Goal: Navigation & Orientation: Find specific page/section

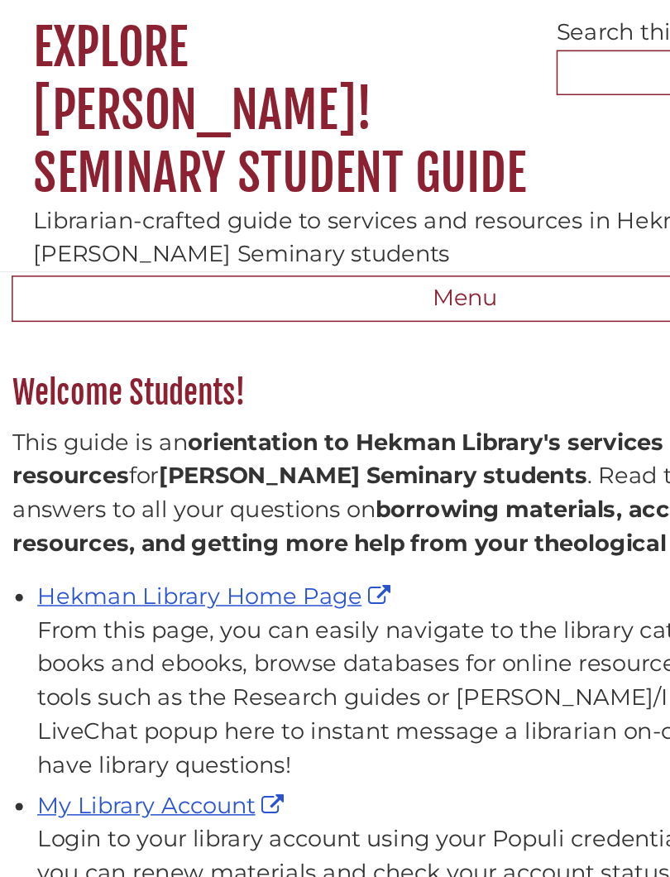
scroll to position [397, 614]
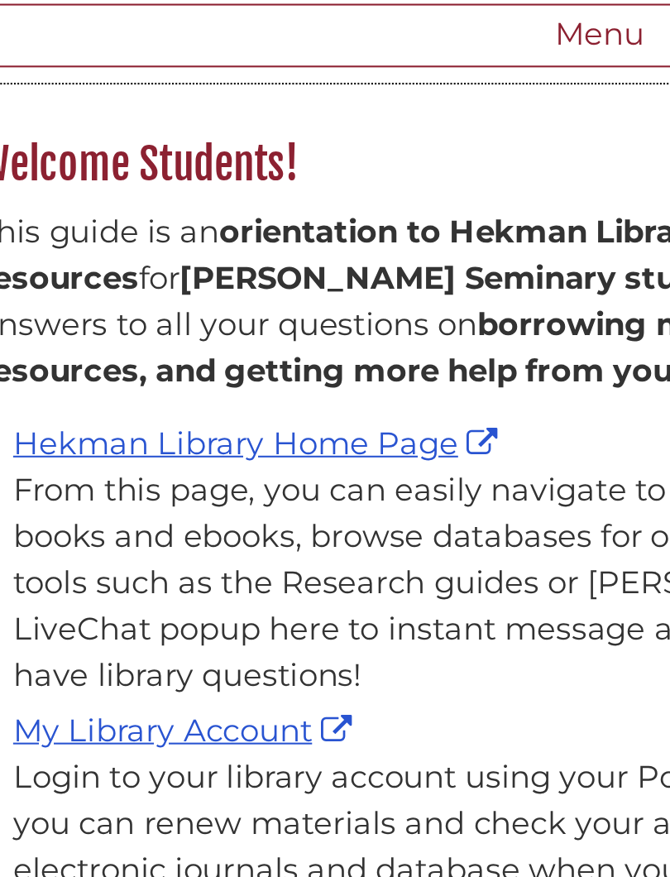
click at [72, 669] on link "My Library Account" at bounding box center [136, 678] width 167 height 18
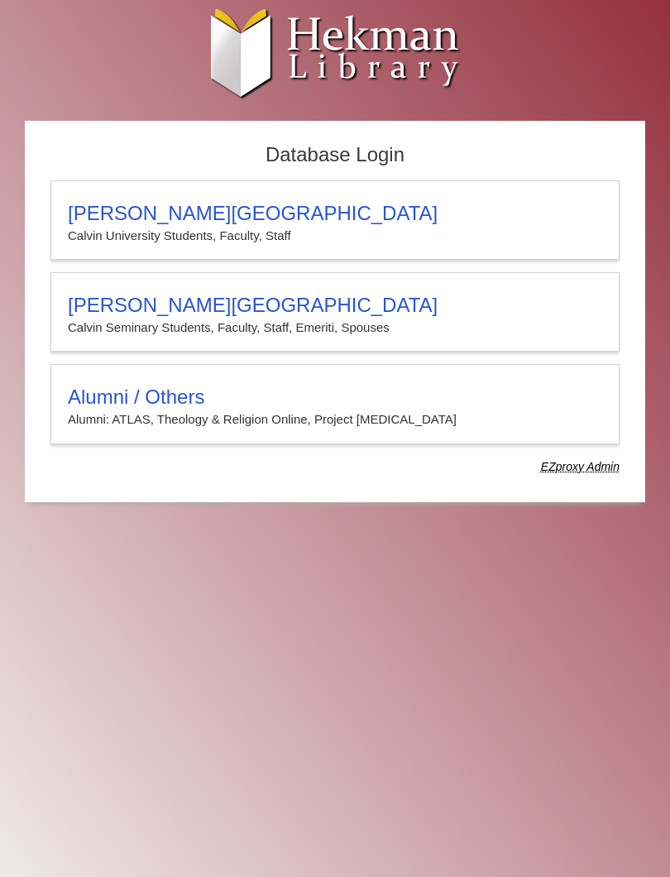
click at [329, 315] on h3 "[PERSON_NAME][GEOGRAPHIC_DATA]" at bounding box center [335, 305] width 534 height 23
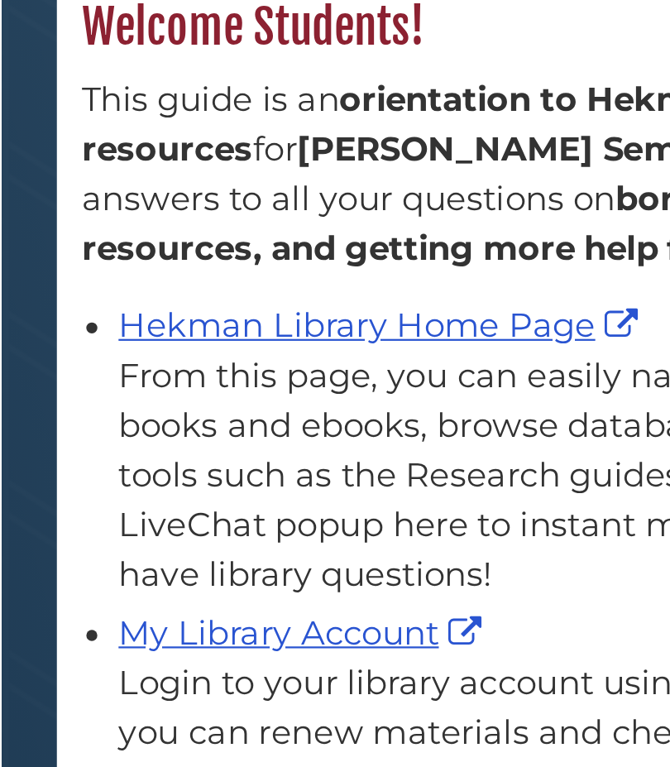
scroll to position [7, 0]
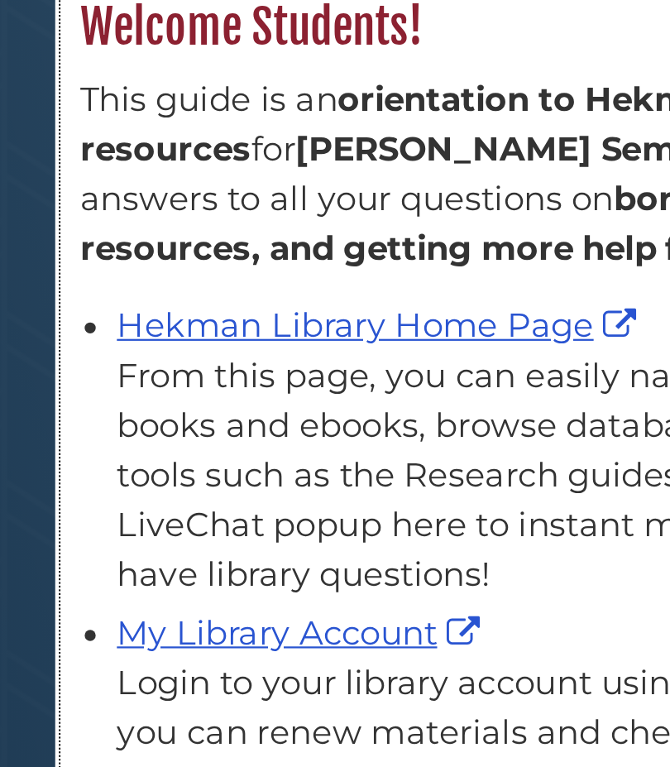
click at [93, 662] on link "My Library Account" at bounding box center [136, 671] width 167 height 18
